Goal: Transaction & Acquisition: Purchase product/service

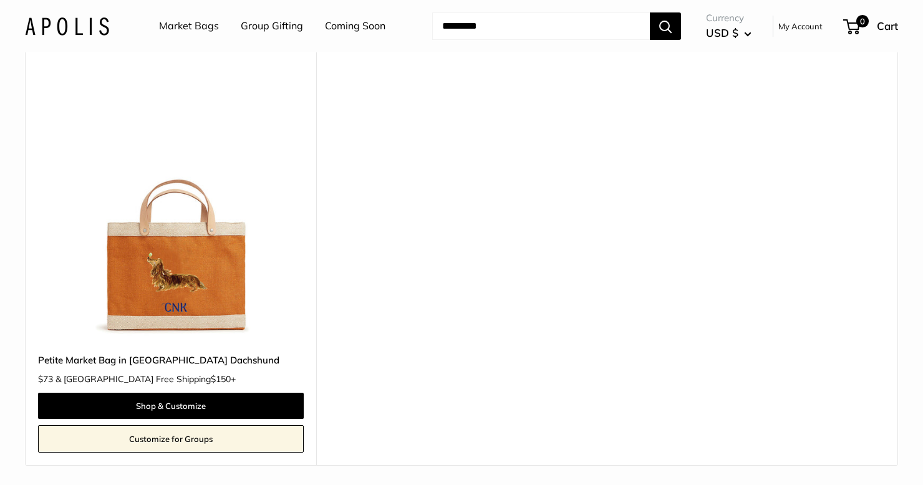
scroll to position [2273, 0]
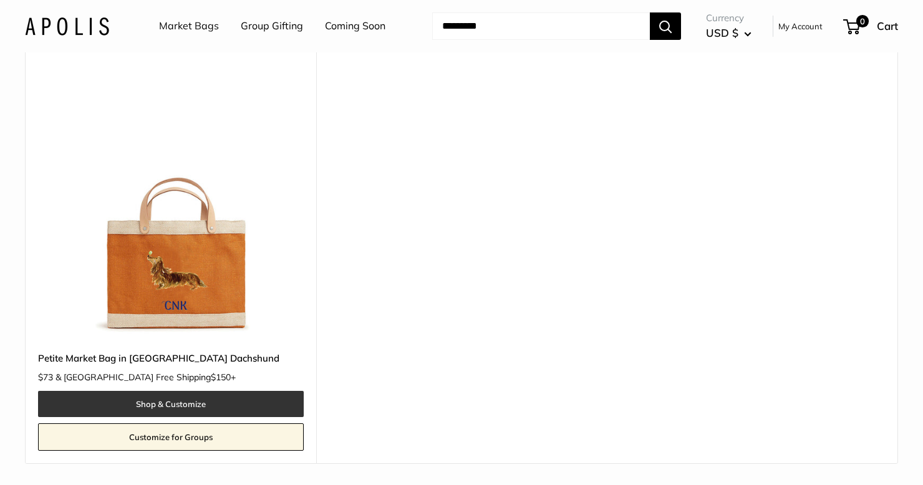
click at [163, 391] on link "Shop & Customize" at bounding box center [171, 404] width 266 height 26
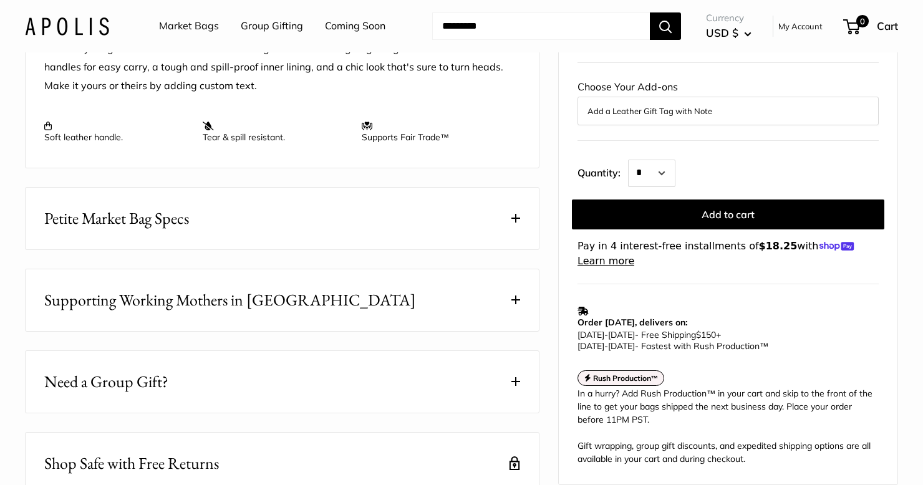
scroll to position [574, 0]
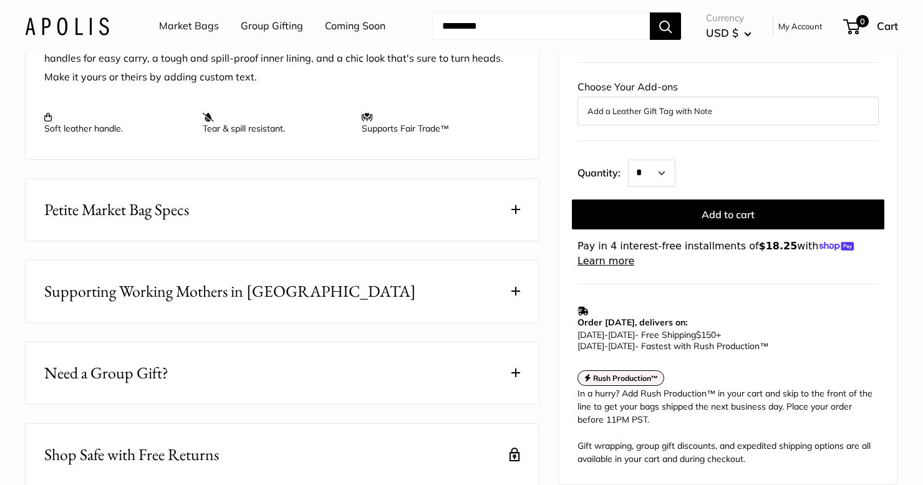
click at [513, 214] on span at bounding box center [515, 209] width 9 height 9
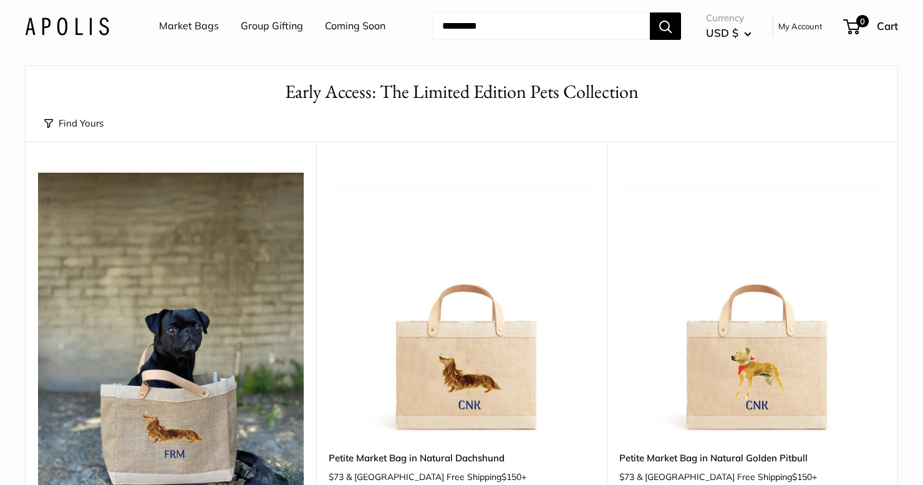
scroll to position [22, 0]
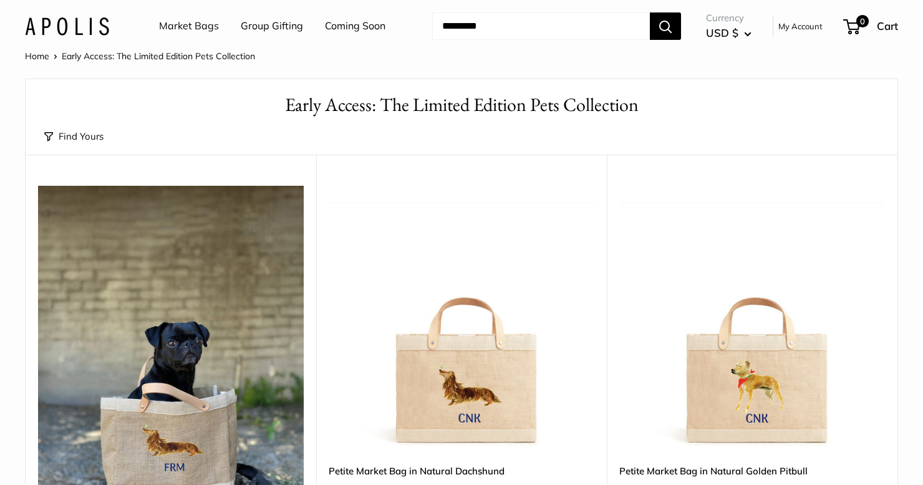
click at [85, 131] on button "Find Yours" at bounding box center [73, 136] width 59 height 17
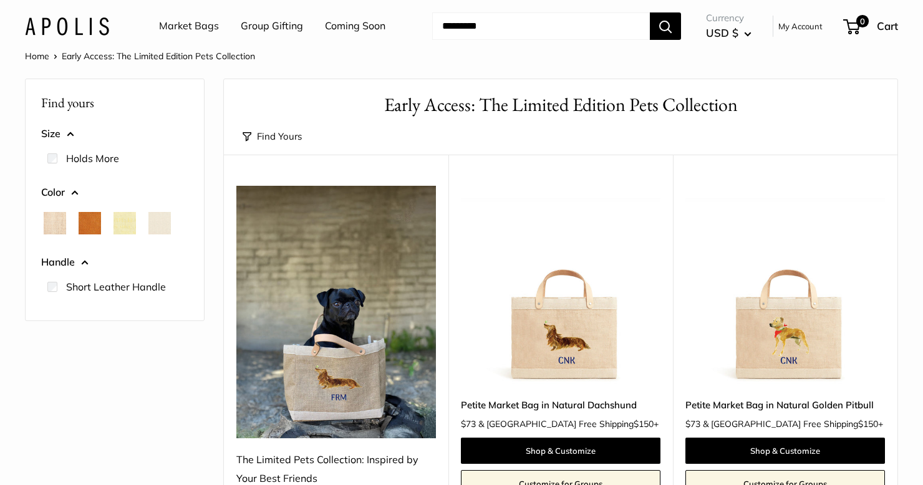
click at [85, 131] on button "Size" at bounding box center [114, 134] width 147 height 19
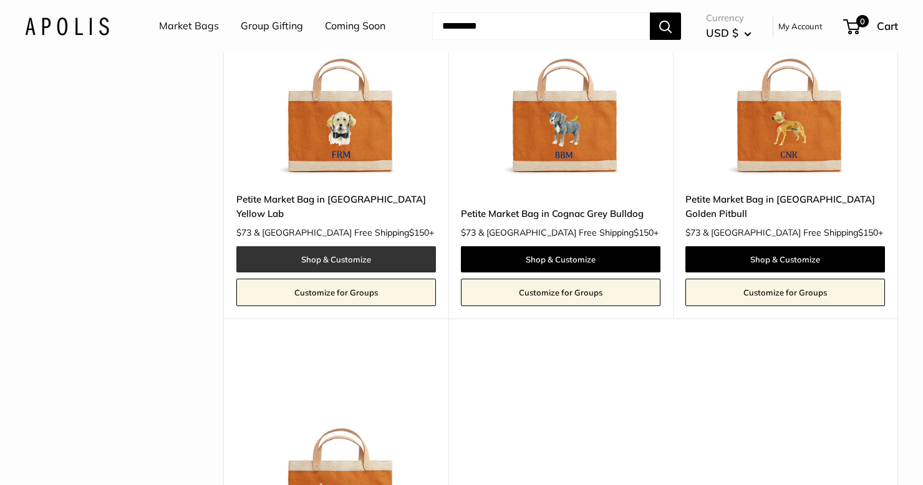
scroll to position [1679, 0]
